Goal: Find specific page/section

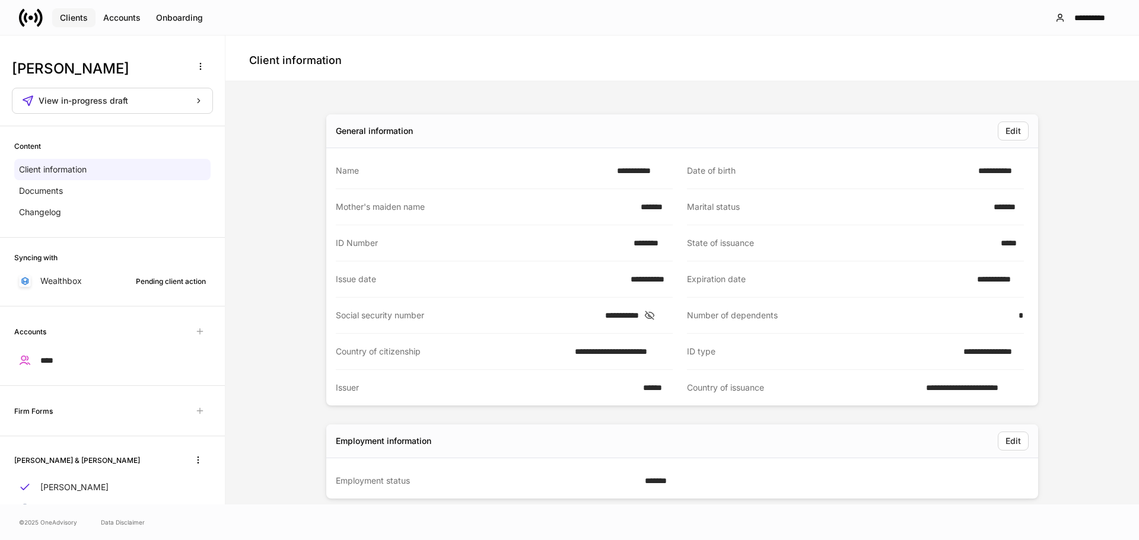
click at [59, 19] on button "Clients" at bounding box center [73, 17] width 43 height 19
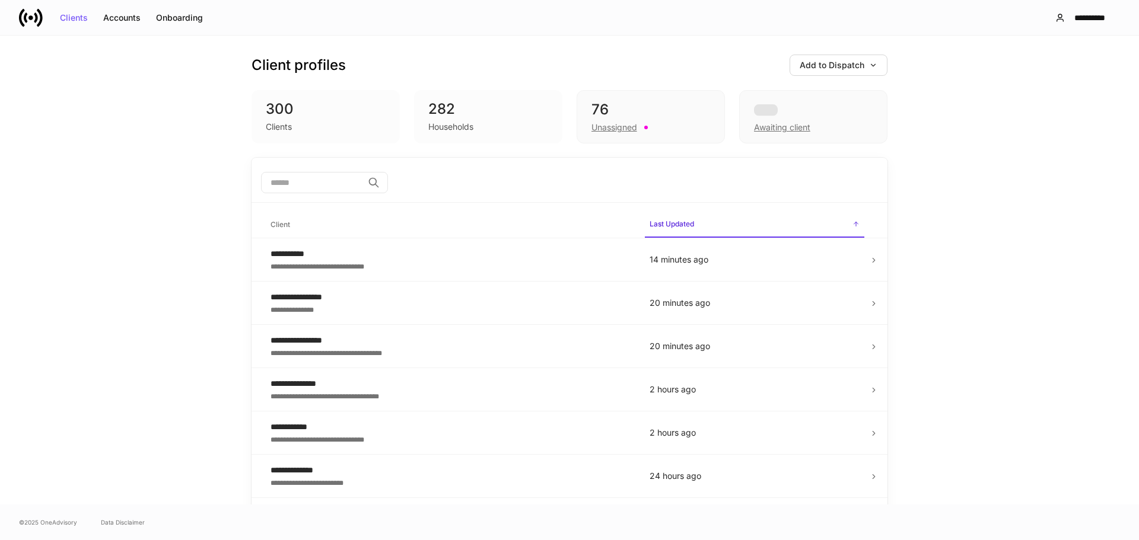
click at [305, 197] on div "​" at bounding box center [570, 184] width 636 height 38
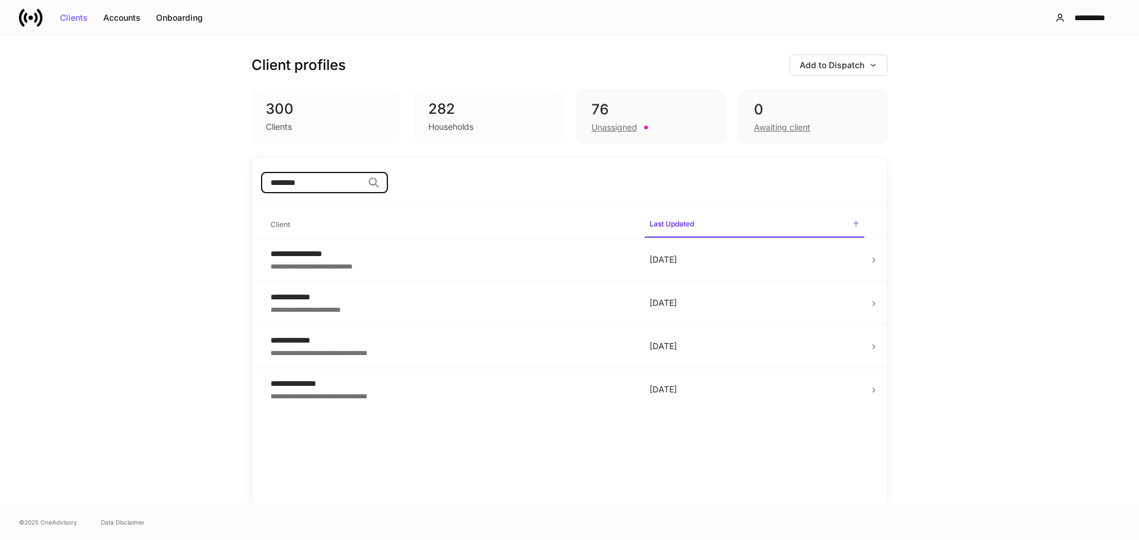
type input "********"
click at [873, 269] on tr "**********" at bounding box center [570, 259] width 636 height 43
